Goal: Information Seeking & Learning: Learn about a topic

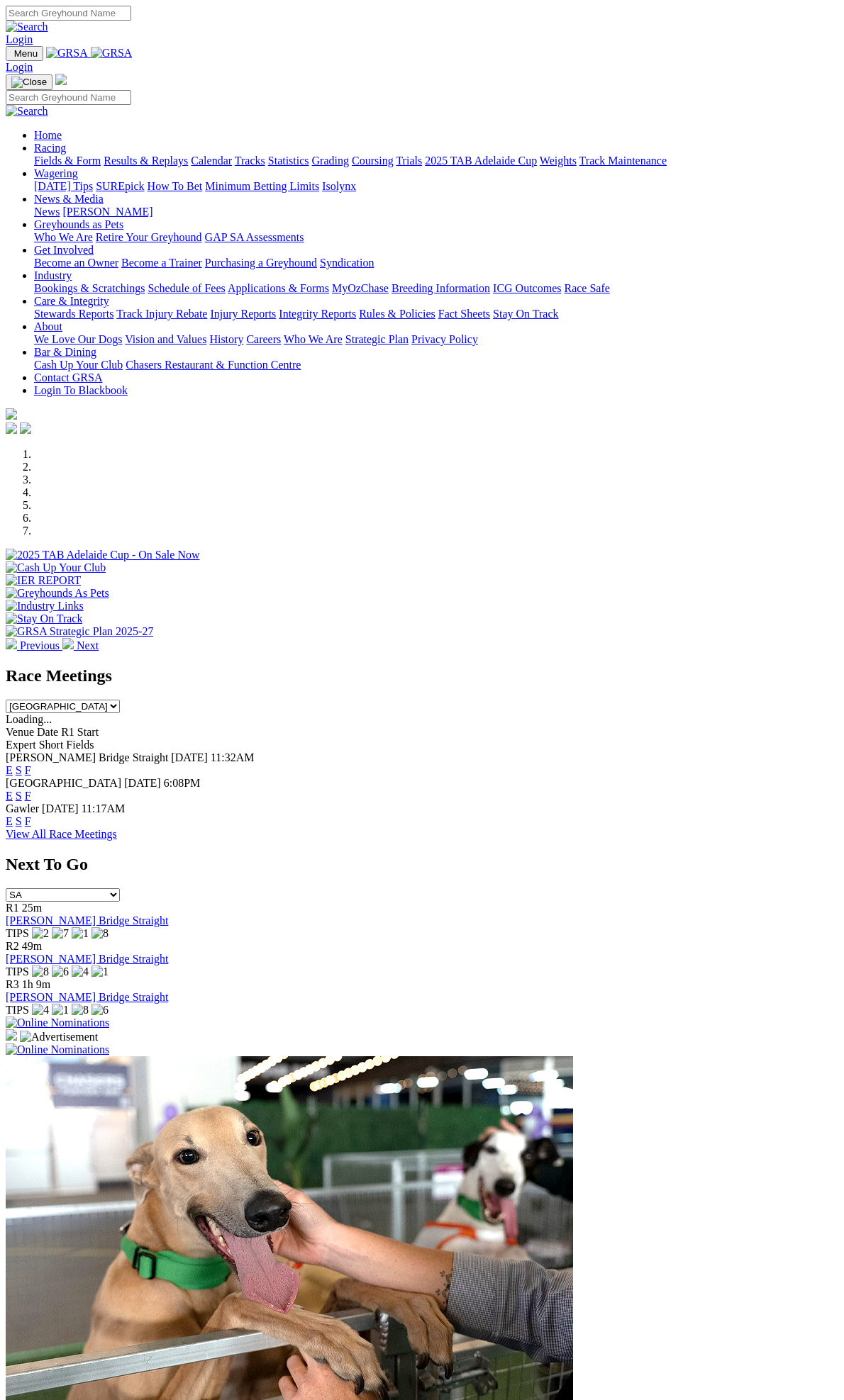
click at [232, 155] on link "Calendar" at bounding box center [211, 160] width 41 height 12
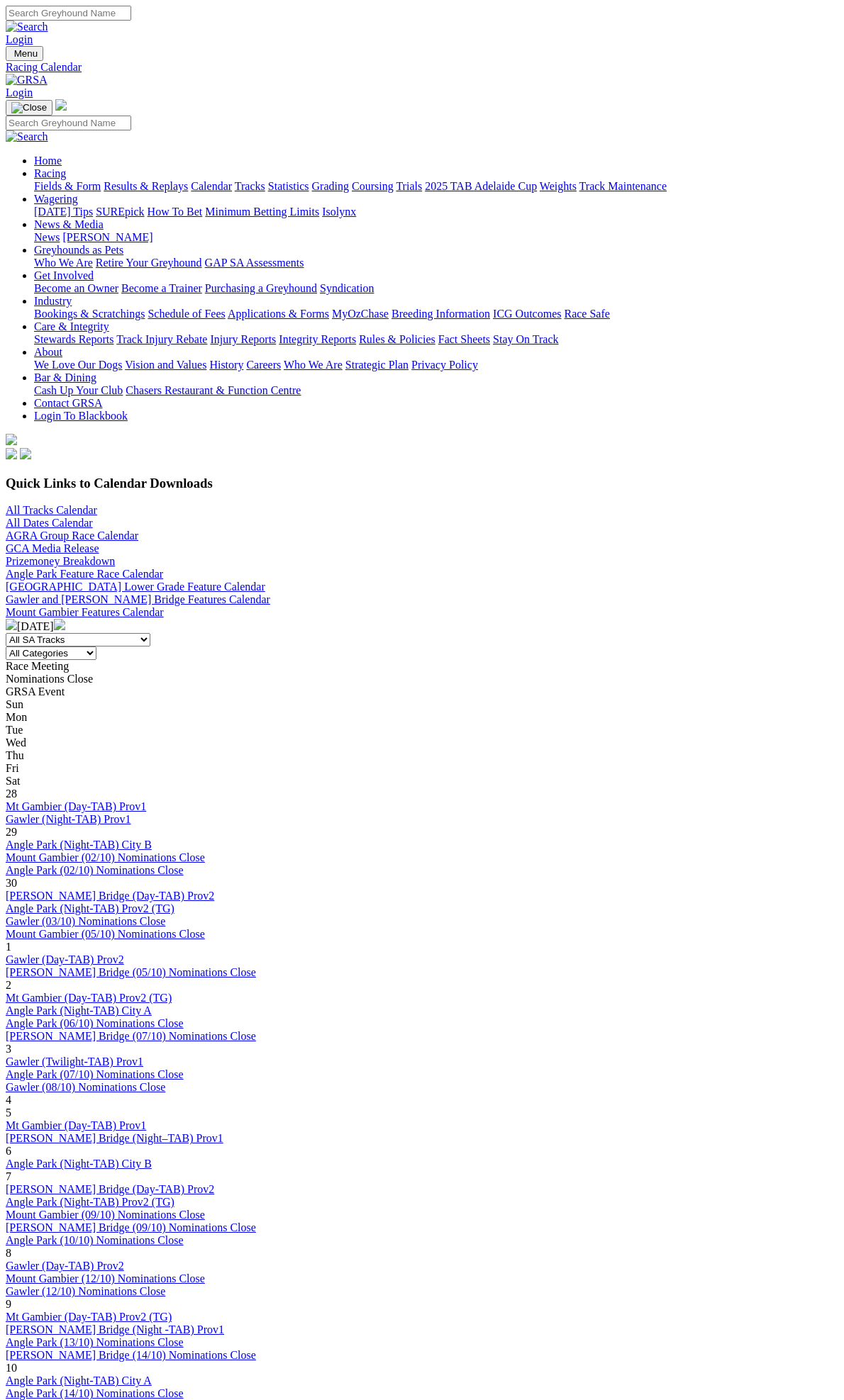
click at [183, 1234] on link "Angle Park (10/10) Nominations Close" at bounding box center [94, 1240] width 178 height 12
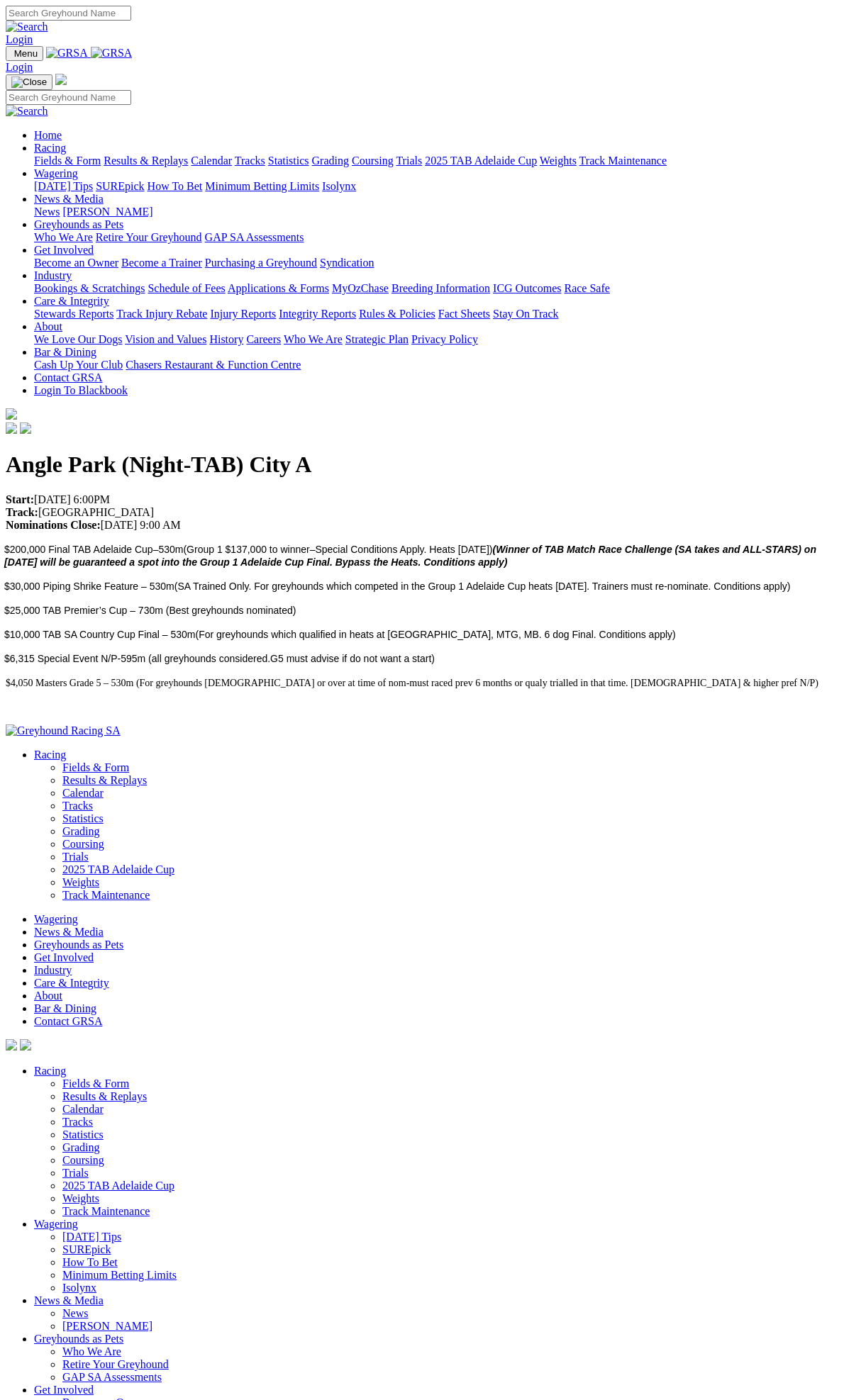
click at [225, 543] on icon "(Winner of TAB Match Race Challenge (SA takes and ALL-STARS) on [DATE] will be …" at bounding box center [410, 555] width 812 height 24
